Goal: Obtain resource: Obtain resource

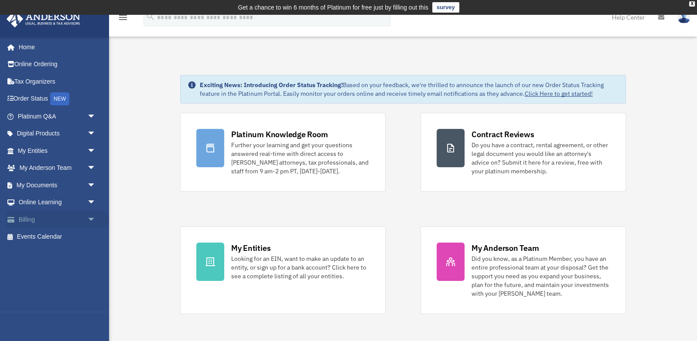
click at [37, 225] on link "Billing arrow_drop_down" at bounding box center [57, 219] width 103 height 17
click at [80, 219] on link "Billing arrow_drop_down" at bounding box center [57, 219] width 103 height 17
click at [93, 220] on span "arrow_drop_down" at bounding box center [95, 220] width 17 height 18
click at [51, 236] on link "$ Open Invoices" at bounding box center [60, 237] width 97 height 18
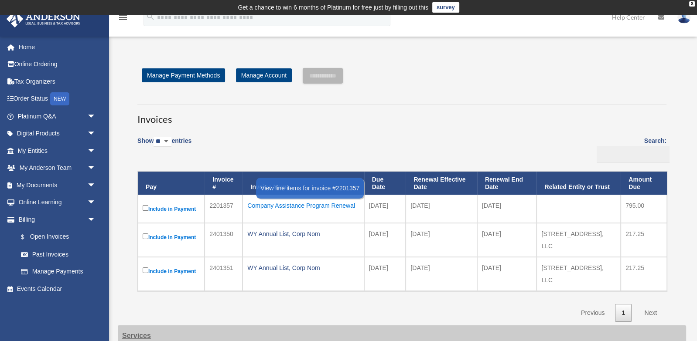
click at [292, 207] on div "Company Assistance Program Renewal" at bounding box center [303, 206] width 112 height 12
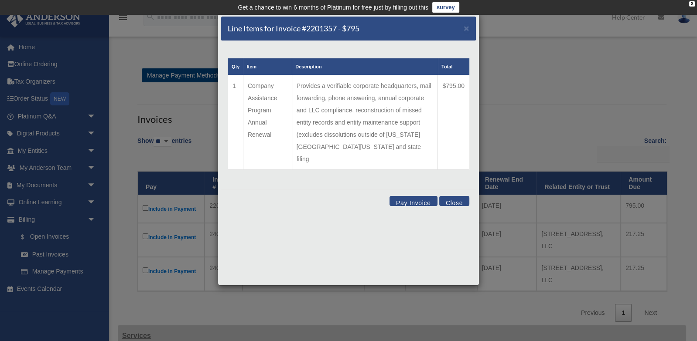
click at [449, 196] on button "Close" at bounding box center [454, 201] width 30 height 10
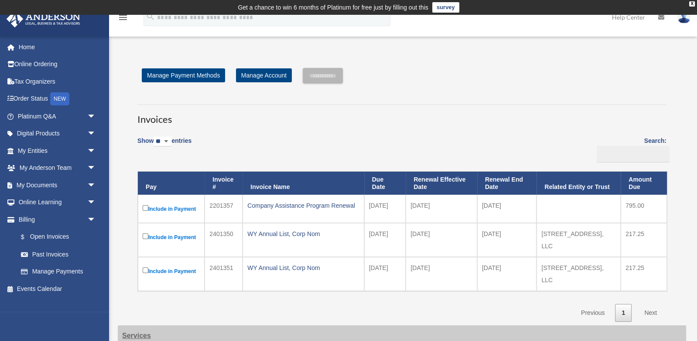
click at [149, 206] on label "Include in Payment" at bounding box center [171, 209] width 57 height 11
click at [340, 76] on input "**********" at bounding box center [323, 76] width 40 height 16
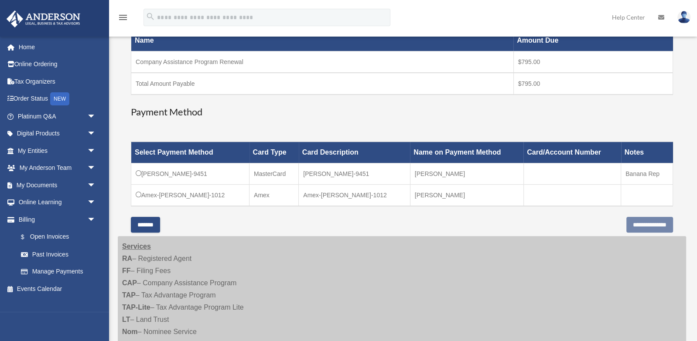
scroll to position [168, 0]
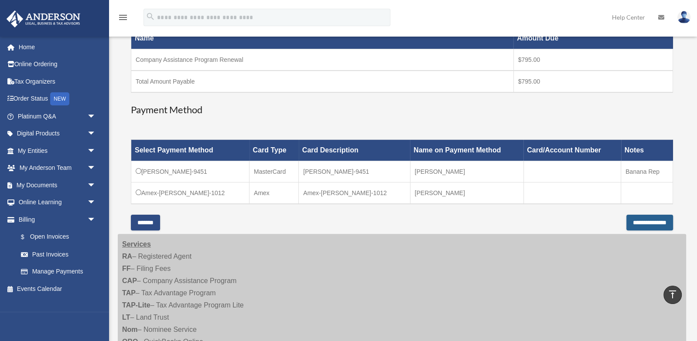
click at [650, 221] on input "**********" at bounding box center [649, 223] width 47 height 16
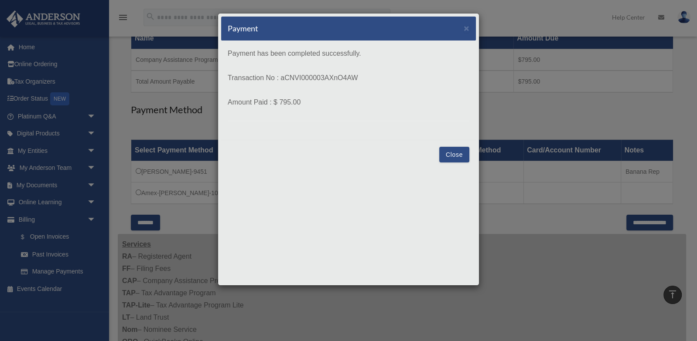
click at [452, 157] on button "Close" at bounding box center [454, 155] width 30 height 16
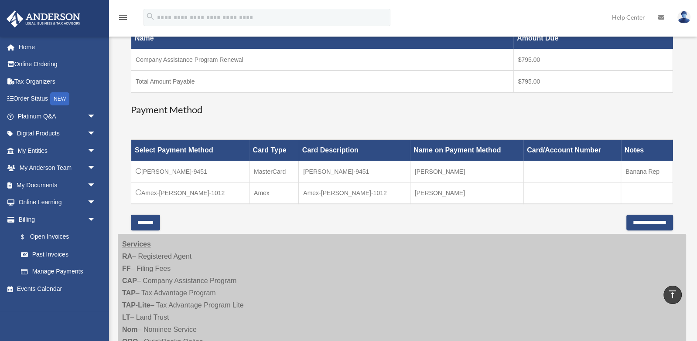
scroll to position [0, 0]
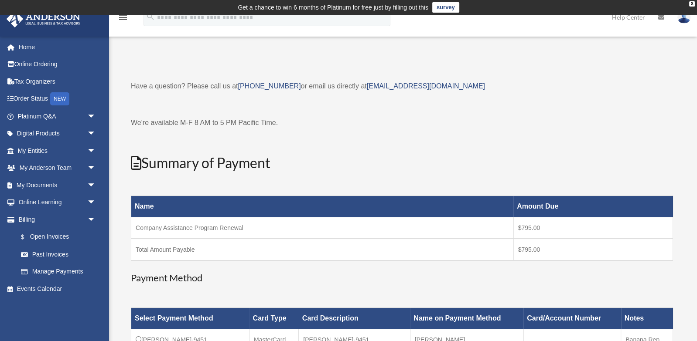
click at [682, 20] on img at bounding box center [683, 17] width 13 height 13
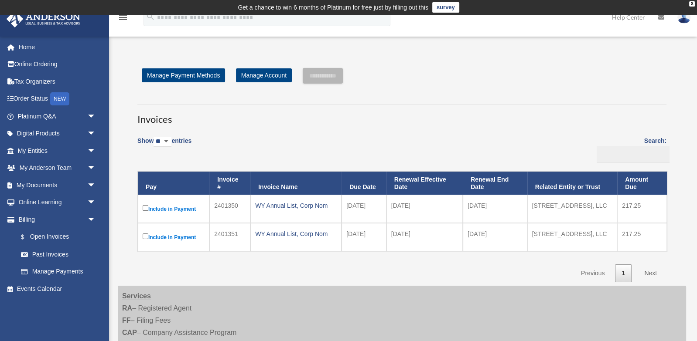
click at [684, 21] on img at bounding box center [683, 17] width 13 height 13
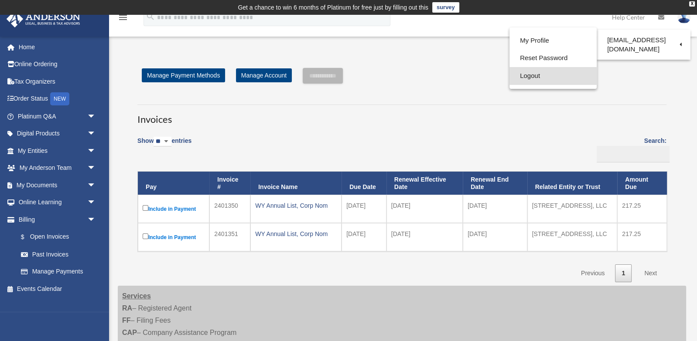
click at [540, 73] on link "Logout" at bounding box center [552, 76] width 87 height 18
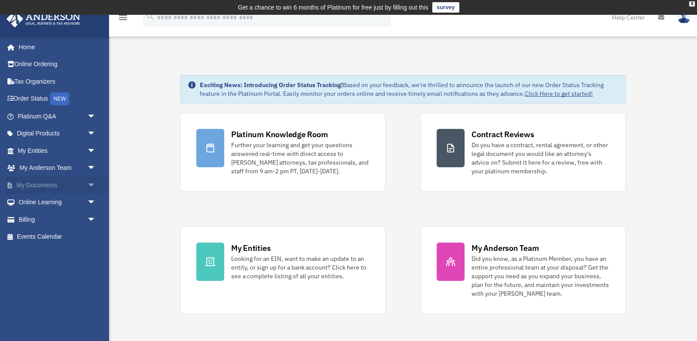
click at [67, 185] on link "My Documents arrow_drop_down" at bounding box center [57, 185] width 103 height 17
click at [89, 185] on span "arrow_drop_down" at bounding box center [95, 186] width 17 height 18
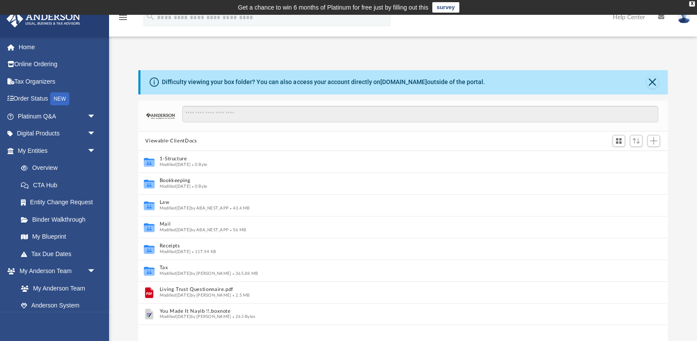
scroll to position [0, 0]
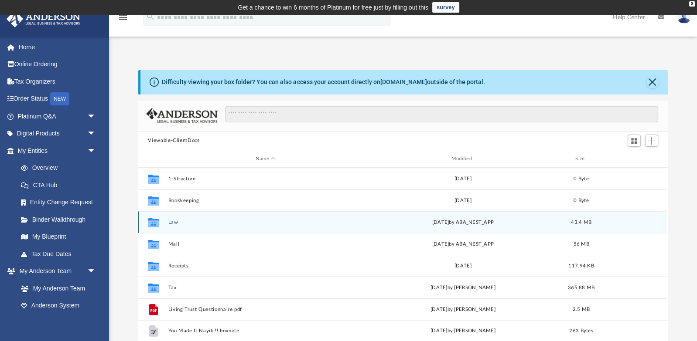
click at [180, 224] on button "Law" at bounding box center [265, 223] width 194 height 6
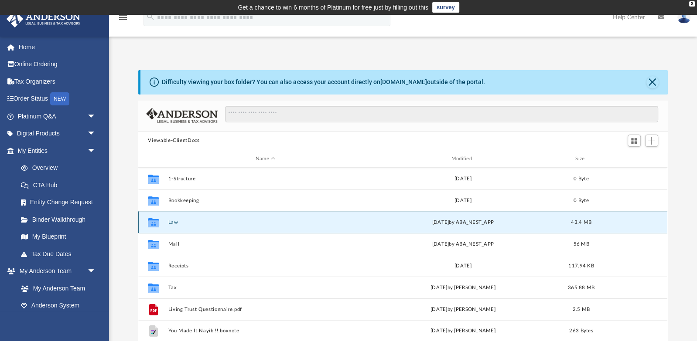
click at [180, 224] on button "Law" at bounding box center [265, 223] width 194 height 6
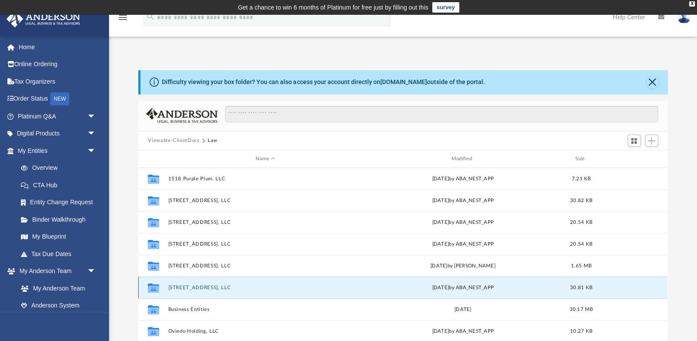
click at [203, 287] on button "[STREET_ADDRESS], LLC" at bounding box center [265, 288] width 194 height 6
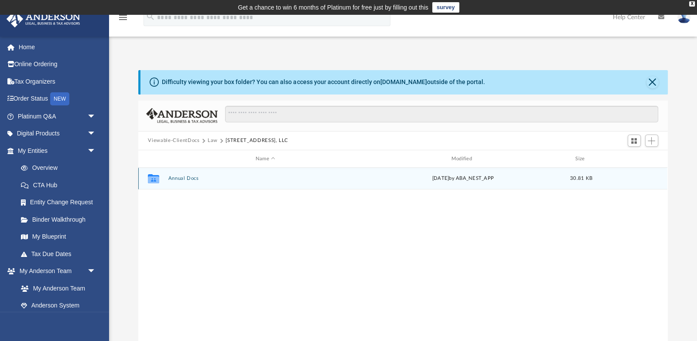
click at [201, 182] on div "Collaborated Folder Annual Docs [DATE] by ABA_NEST_APP 30.81 KB" at bounding box center [402, 179] width 529 height 22
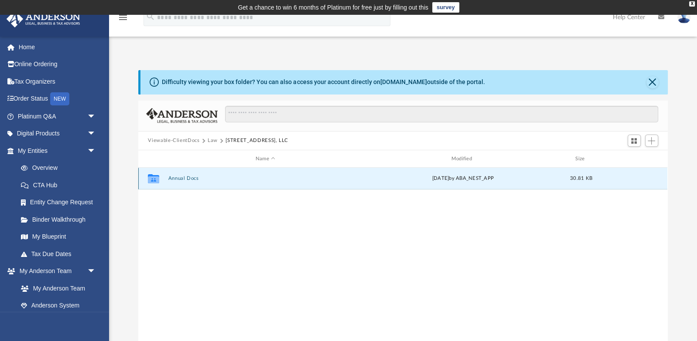
click at [201, 182] on div "Collaborated Folder Annual Docs [DATE] by ABA_NEST_APP 30.81 KB" at bounding box center [402, 179] width 529 height 22
click at [180, 178] on button "Annual Docs" at bounding box center [265, 179] width 194 height 6
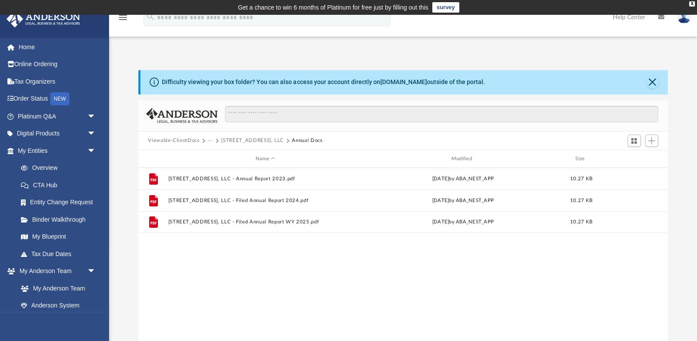
click at [224, 256] on div "File [STREET_ADDRESS], LLC - Annual Report 2023.pdf [DATE] by ABA_NEST_APP 10.2…" at bounding box center [402, 258] width 529 height 181
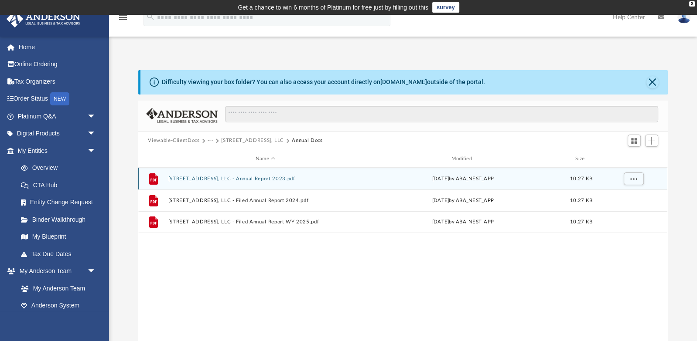
click at [251, 182] on div "File [STREET_ADDRESS], LLC - Annual Report 2023.pdf [DATE] by ABA_NEST_APP 10.2…" at bounding box center [402, 179] width 529 height 22
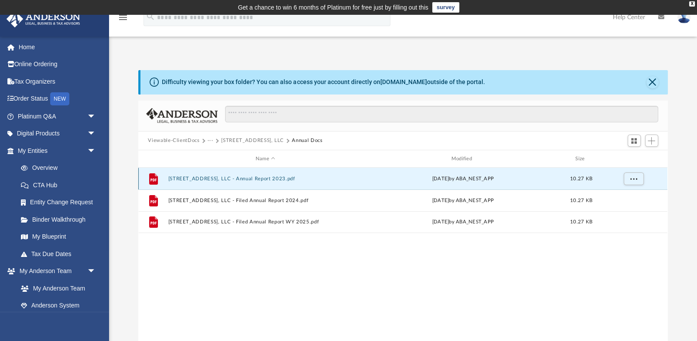
click at [251, 182] on div "File [STREET_ADDRESS], LLC - Annual Report 2023.pdf [DATE] by ABA_NEST_APP 10.2…" at bounding box center [402, 179] width 529 height 22
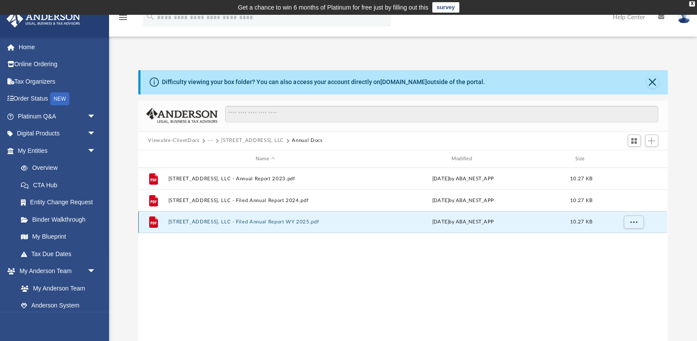
click at [256, 221] on button "[STREET_ADDRESS], LLC - Filed Annual Report WY 2025.pdf" at bounding box center [265, 223] width 194 height 6
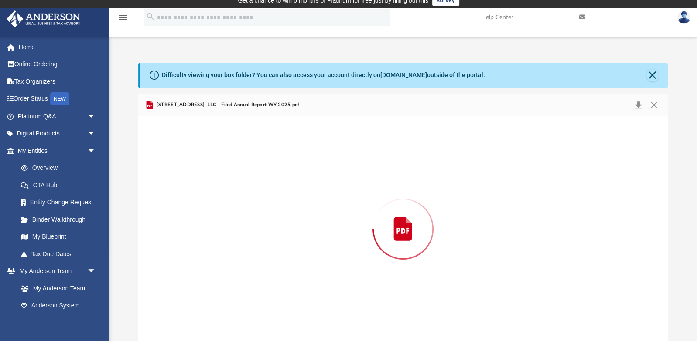
click at [256, 221] on div "Preview" at bounding box center [402, 228] width 529 height 225
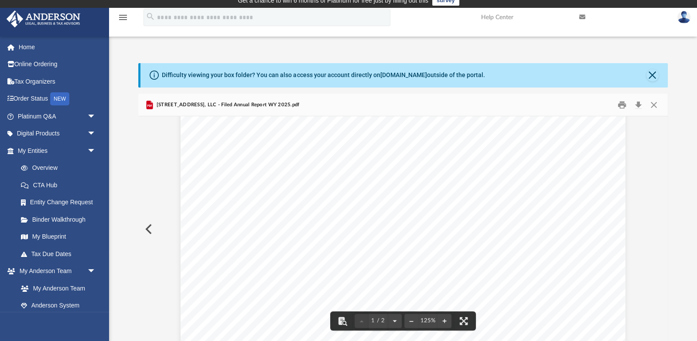
scroll to position [19, 0]
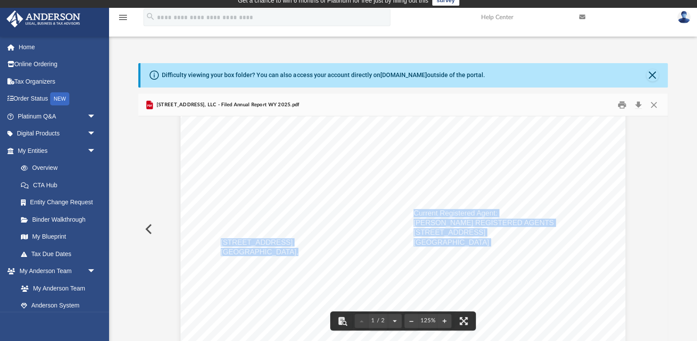
drag, startPoint x: 290, startPoint y: 253, endPoint x: 220, endPoint y: 241, distance: 70.9
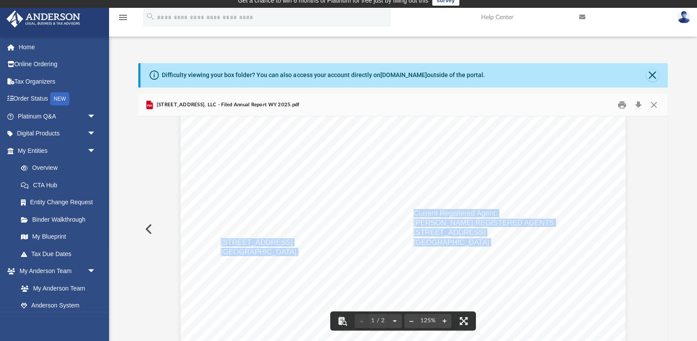
click at [468, 241] on span "[GEOGRAPHIC_DATA]" at bounding box center [450, 242] width 75 height 7
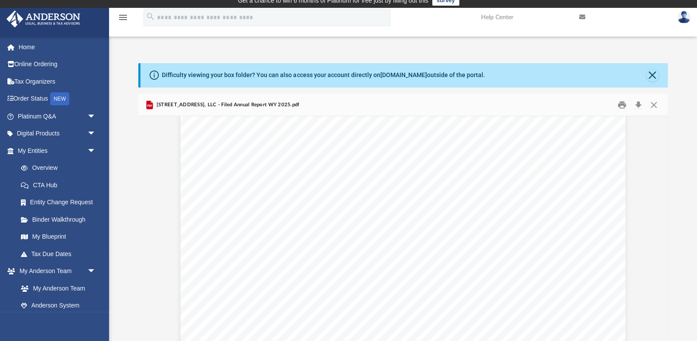
scroll to position [0, 0]
